Goal: Book appointment/travel/reservation

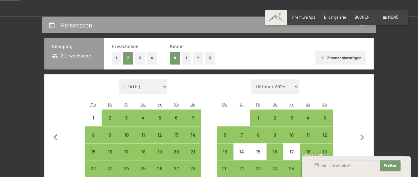
scroll to position [101, 0]
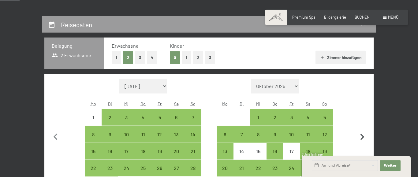
click at [362, 136] on icon "button" at bounding box center [363, 137] width 4 height 6
select select "[DATE]"
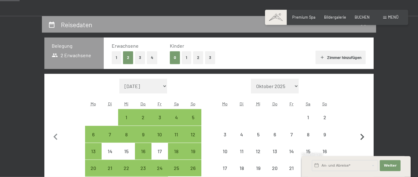
click at [362, 136] on icon "button" at bounding box center [363, 137] width 4 height 6
select select "[DATE]"
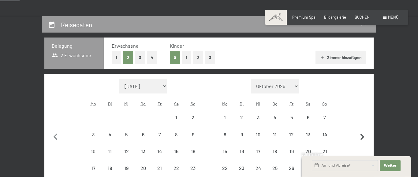
select select "[DATE]"
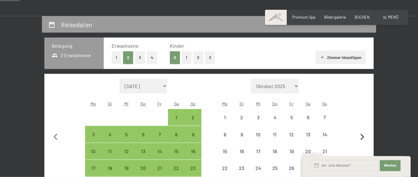
select select "[DATE]"
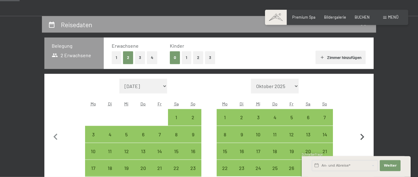
click at [362, 136] on icon "button" at bounding box center [363, 137] width 4 height 6
select select "[DATE]"
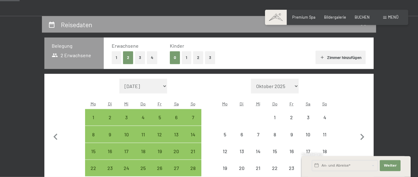
select select "[DATE]"
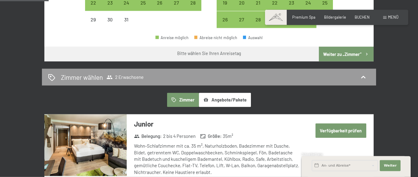
scroll to position [179, 0]
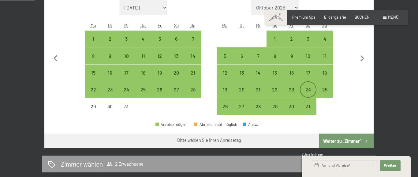
click at [309, 89] on div "24" at bounding box center [308, 94] width 15 height 15
select select "[DATE]"
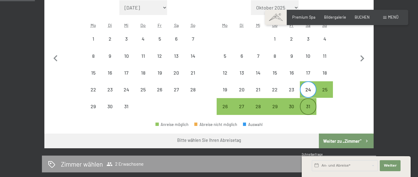
click at [309, 105] on div "31" at bounding box center [308, 111] width 15 height 15
select select "[DATE]"
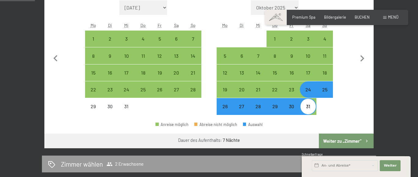
click at [343, 142] on button "Weiter zu „Zimmer“" at bounding box center [346, 141] width 55 height 15
select select "[DATE]"
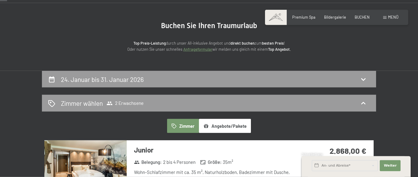
scroll to position [0, 0]
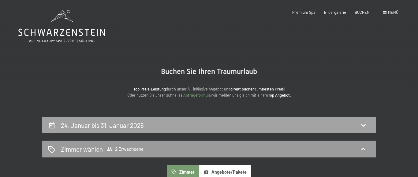
click at [85, 126] on h2 "24. Januar bis 31. Januar 2026" at bounding box center [102, 126] width 83 height 8
select select "[DATE]"
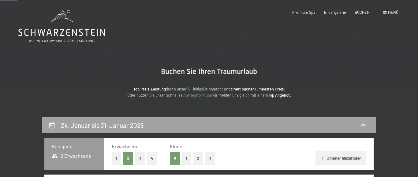
scroll to position [112, 0]
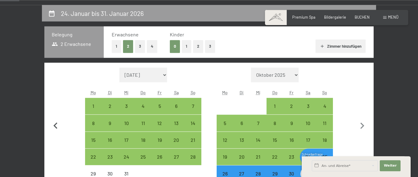
click at [54, 125] on icon "button" at bounding box center [55, 126] width 13 height 13
select select "[DATE]"
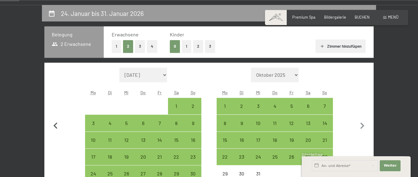
click at [54, 125] on icon "button" at bounding box center [55, 126] width 13 height 13
select select "[DATE]"
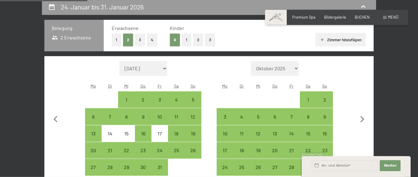
scroll to position [125, 0]
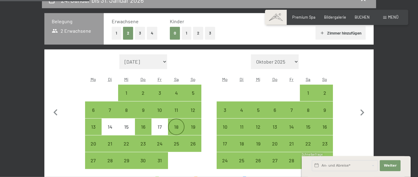
click at [176, 125] on div "18" at bounding box center [176, 132] width 15 height 15
select select "[DATE]"
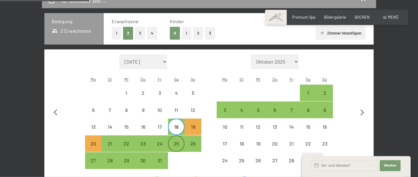
click at [177, 142] on div "25" at bounding box center [176, 148] width 15 height 15
select select "[DATE]"
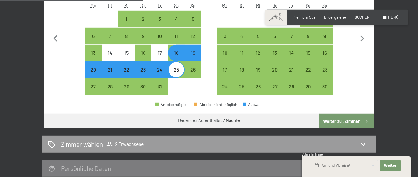
scroll to position [201, 0]
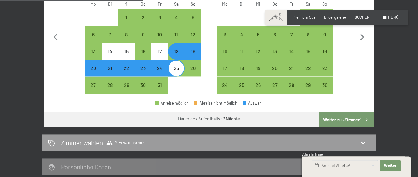
click at [344, 119] on button "Weiter zu „Zimmer“" at bounding box center [346, 119] width 55 height 15
select select "[DATE]"
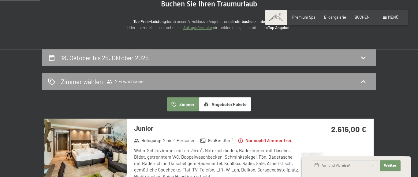
scroll to position [0, 0]
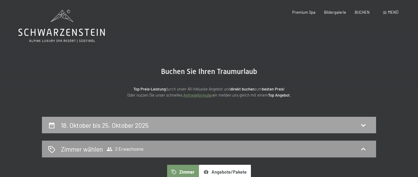
click at [88, 122] on h2 "18. Oktober bis 25. Oktober 2025" at bounding box center [105, 126] width 88 height 8
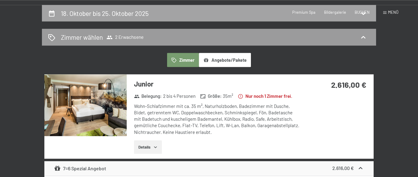
select select "[DATE]"
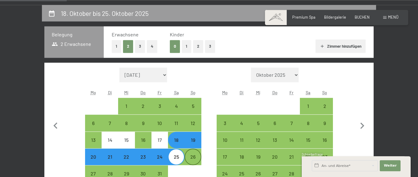
click at [192, 156] on div "26" at bounding box center [192, 162] width 15 height 15
select select "[DATE]"
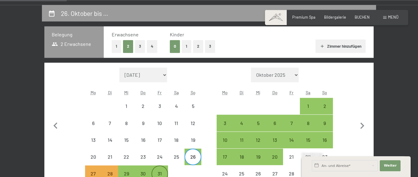
click at [161, 172] on div "31" at bounding box center [159, 178] width 15 height 15
select select "[DATE]"
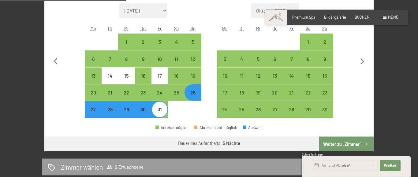
scroll to position [189, 0]
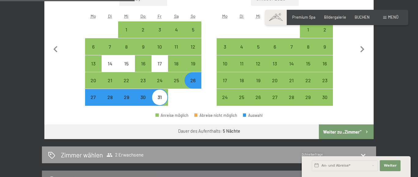
click at [342, 131] on button "Weiter zu „Zimmer“" at bounding box center [346, 132] width 55 height 15
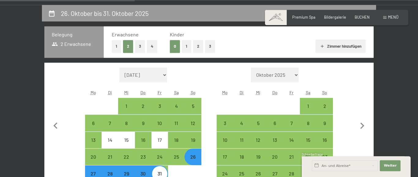
select select "[DATE]"
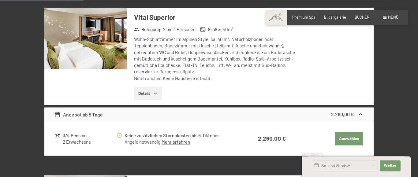
scroll to position [381, 0]
